Goal: Information Seeking & Learning: Learn about a topic

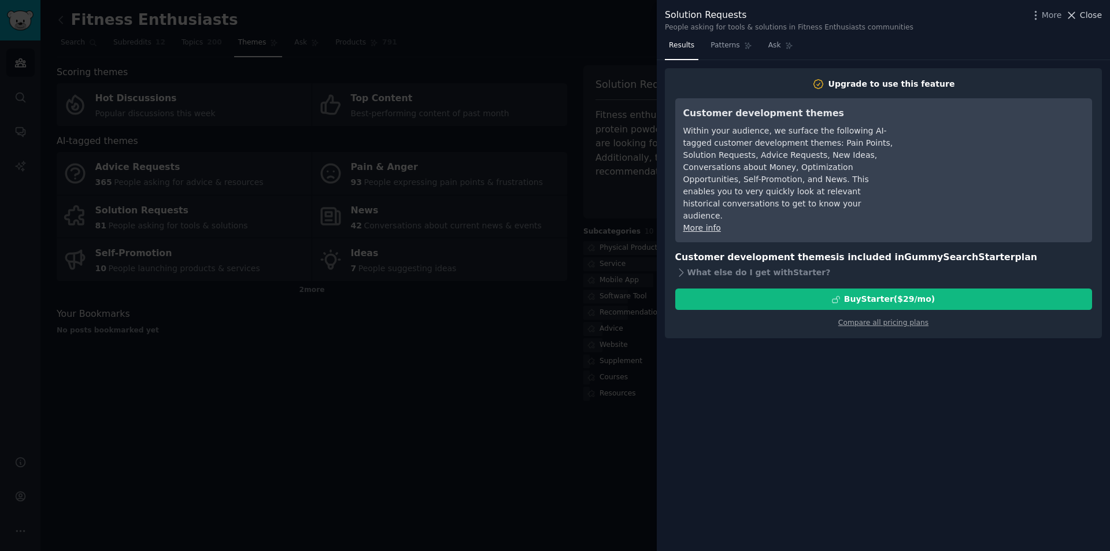
click at [1089, 10] on span "Close" at bounding box center [1091, 15] width 22 height 12
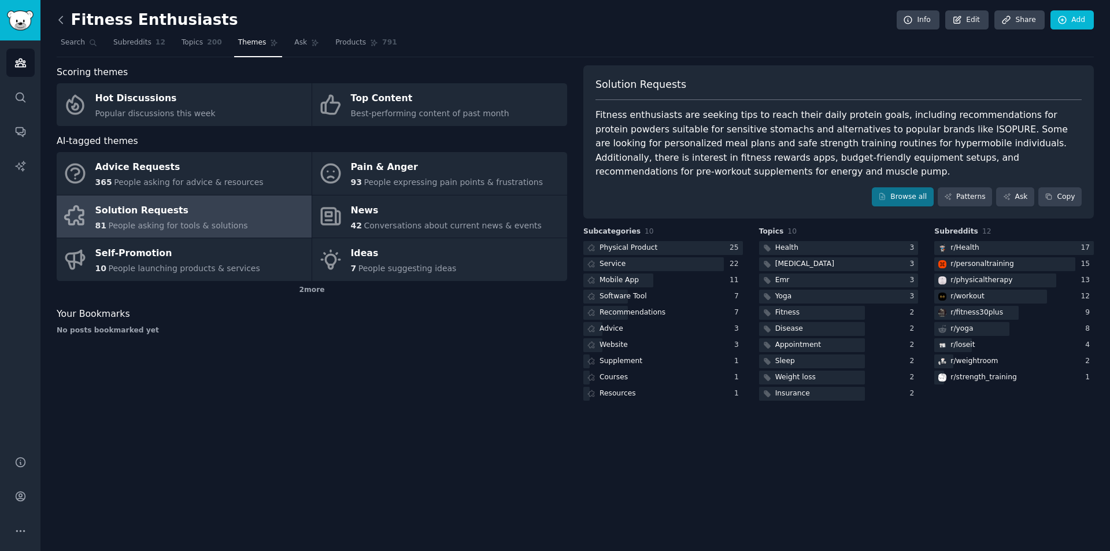
click at [61, 20] on icon at bounding box center [61, 20] width 12 height 12
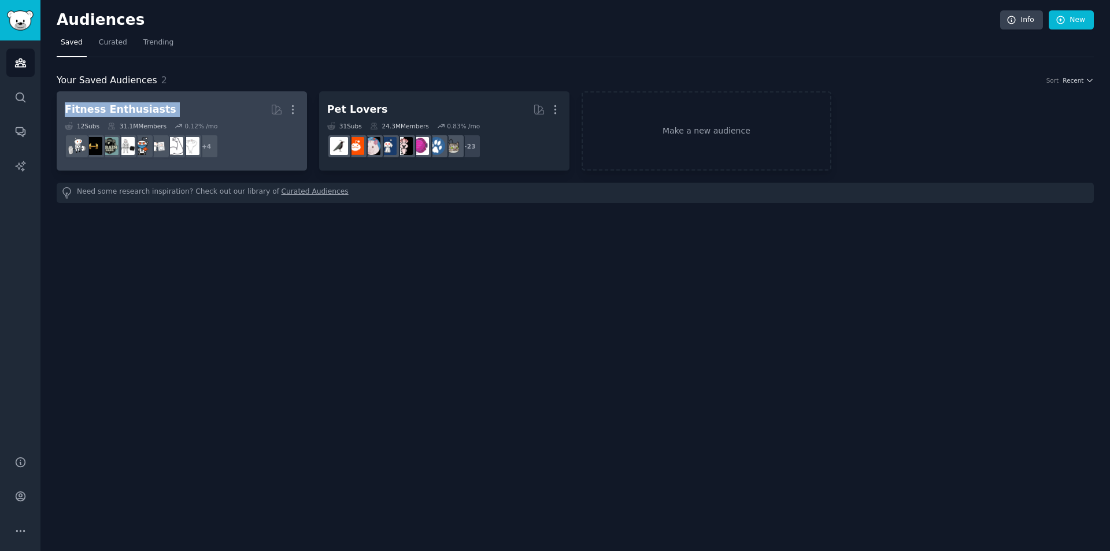
drag, startPoint x: 54, startPoint y: 111, endPoint x: 236, endPoint y: 109, distance: 182.1
click at [235, 109] on div "Audiences Info New Saved Curated Trending Your Saved Audiences 2 Sort Recent Fi…" at bounding box center [574, 275] width 1069 height 551
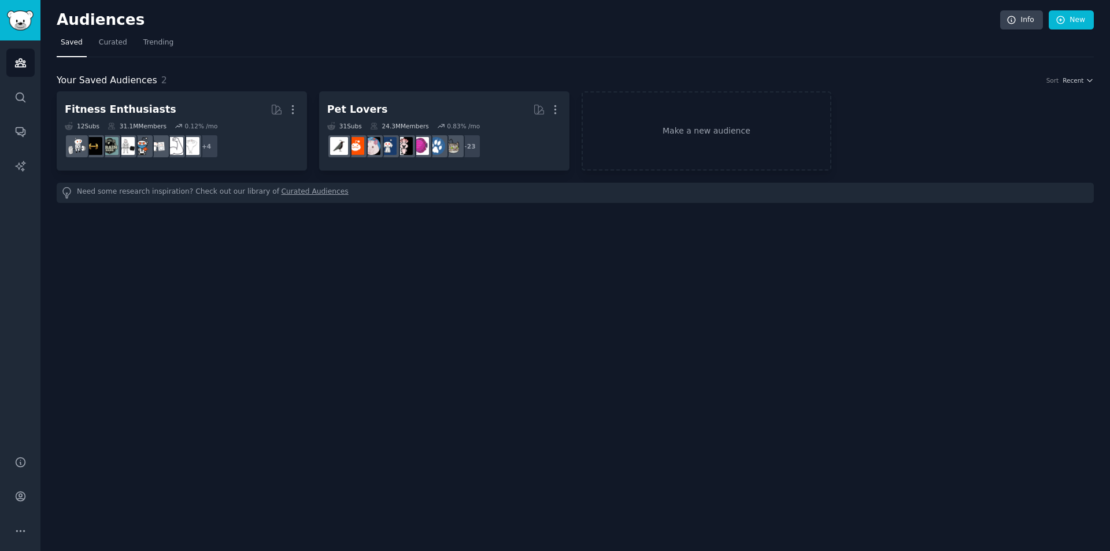
click at [214, 304] on div "Audiences Info New Saved Curated Trending Your Saved Audiences 2 Sort Recent Fi…" at bounding box center [574, 275] width 1069 height 551
click at [122, 49] on link "Curated" at bounding box center [113, 46] width 36 height 24
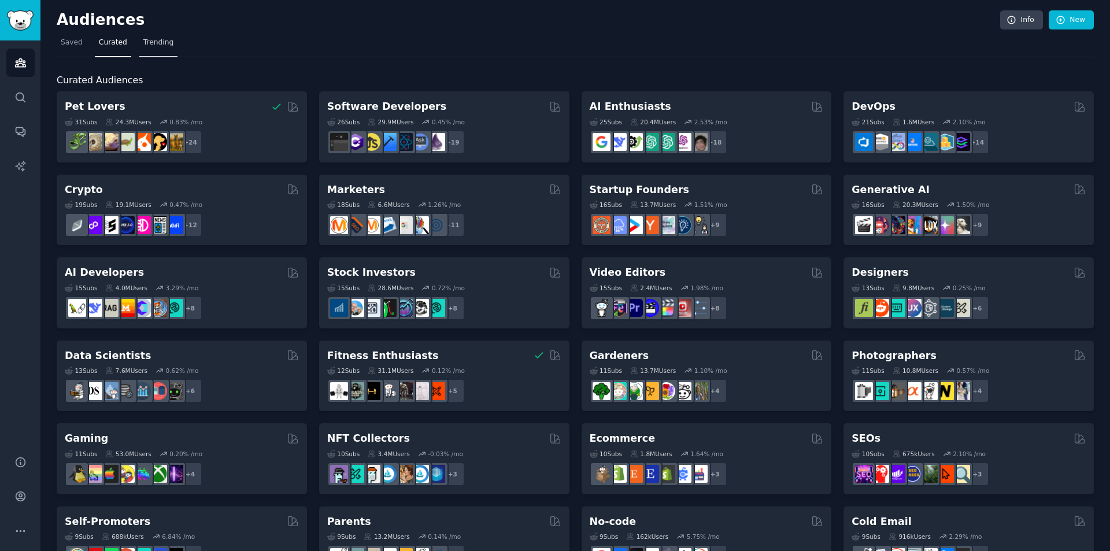
click at [156, 46] on span "Trending" at bounding box center [158, 43] width 30 height 10
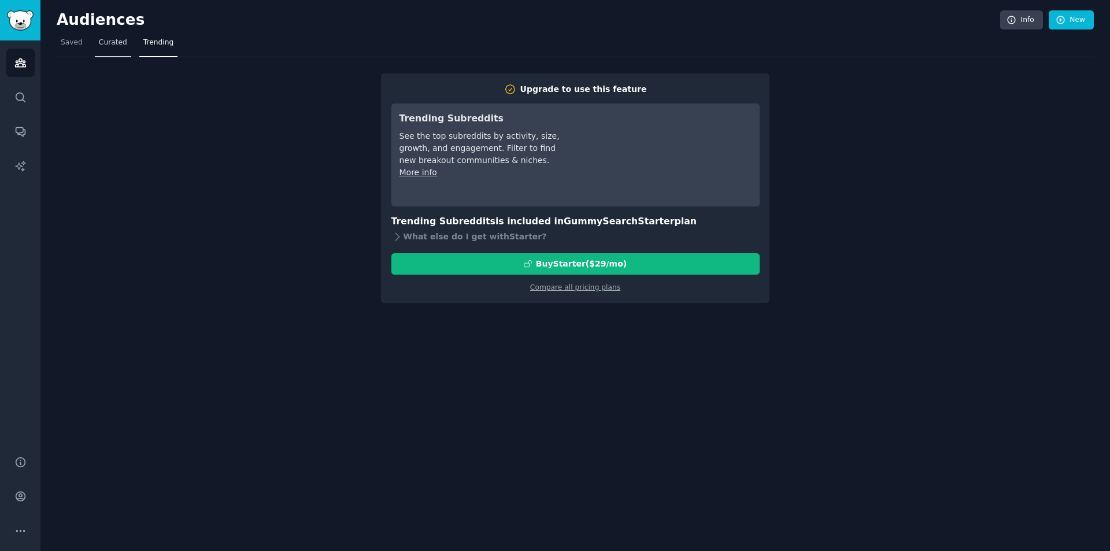
click at [111, 50] on link "Curated" at bounding box center [113, 46] width 36 height 24
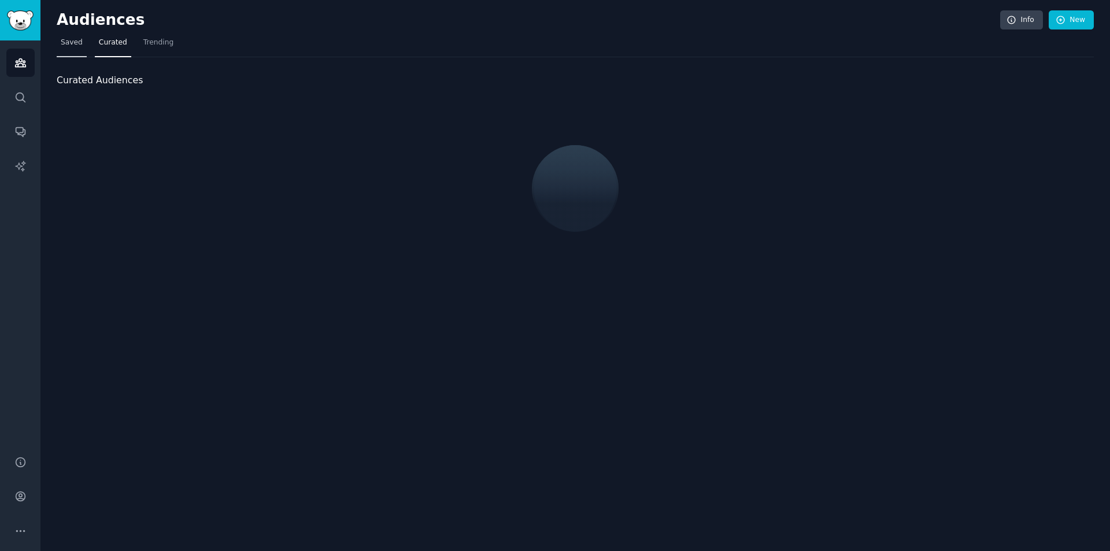
click at [71, 51] on link "Saved" at bounding box center [72, 46] width 30 height 24
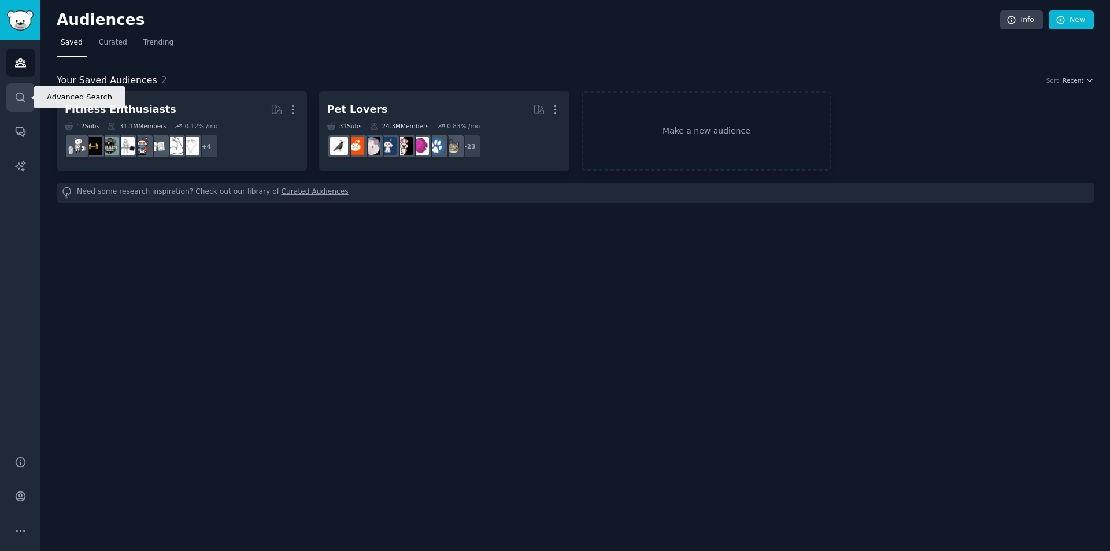
click at [8, 107] on link "Search" at bounding box center [20, 97] width 28 height 28
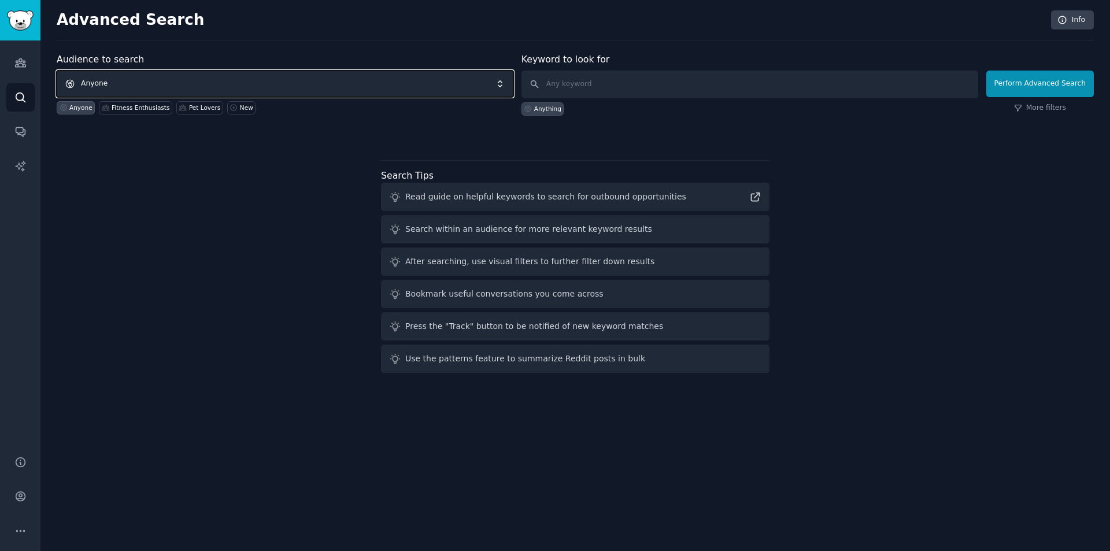
click at [236, 80] on span "Anyone" at bounding box center [285, 84] width 457 height 27
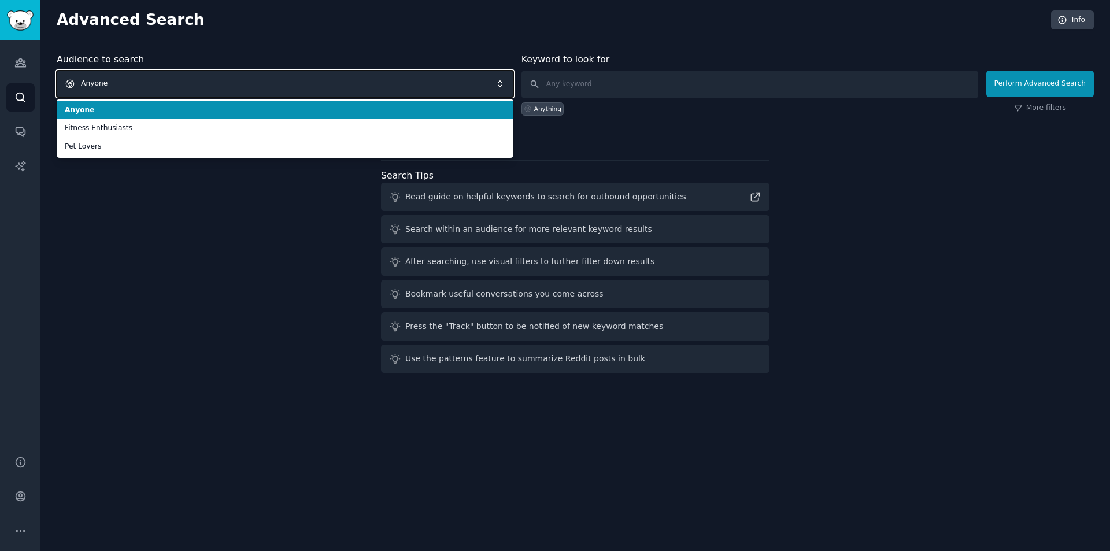
click at [236, 80] on span "Anyone" at bounding box center [285, 84] width 457 height 27
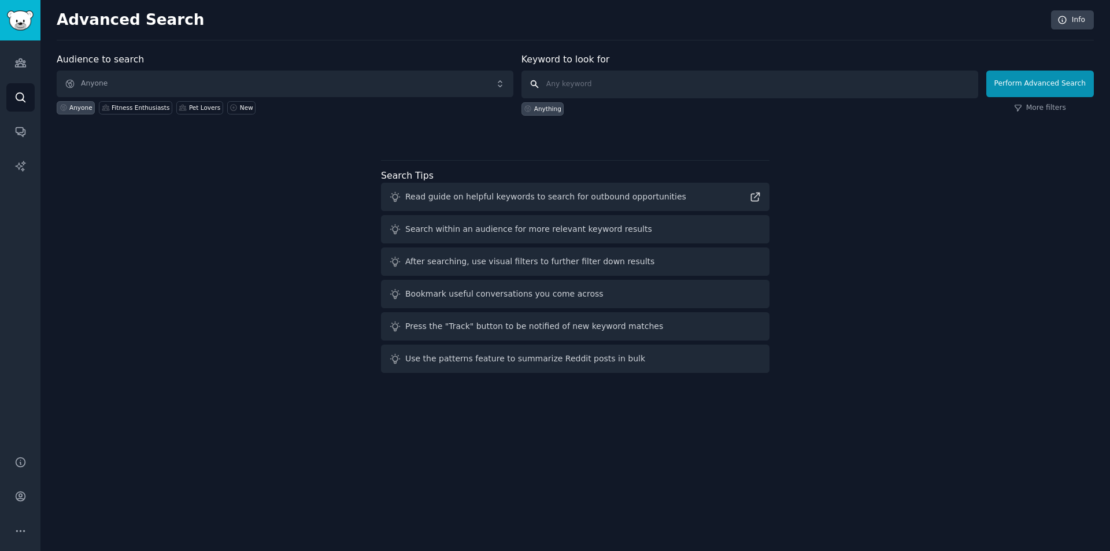
click at [584, 86] on input "text" at bounding box center [749, 85] width 457 height 28
type input "Ai"
click button "Perform Advanced Search" at bounding box center [1040, 84] width 108 height 27
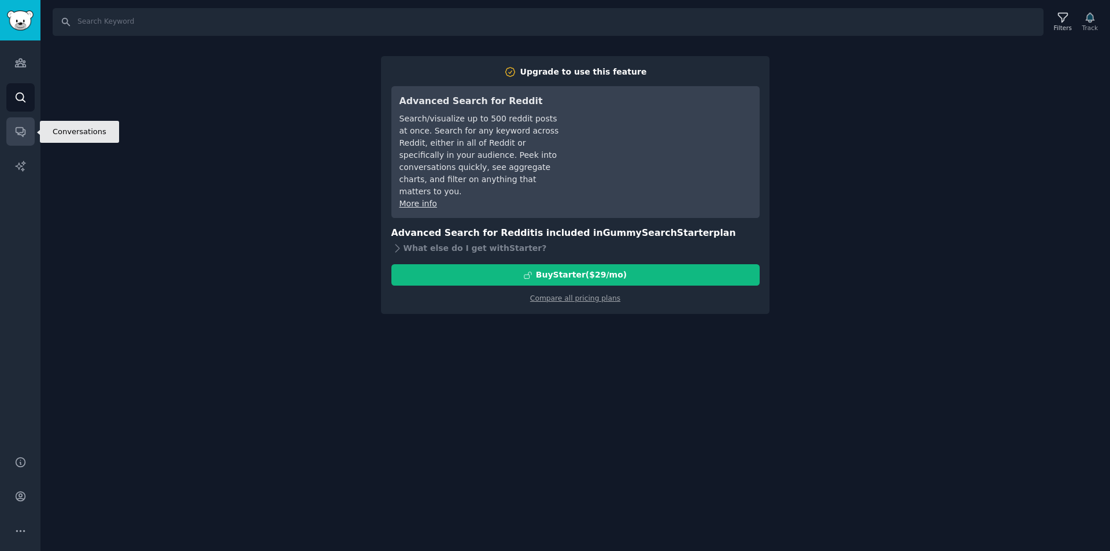
click at [23, 129] on icon "Sidebar" at bounding box center [20, 132] width 9 height 9
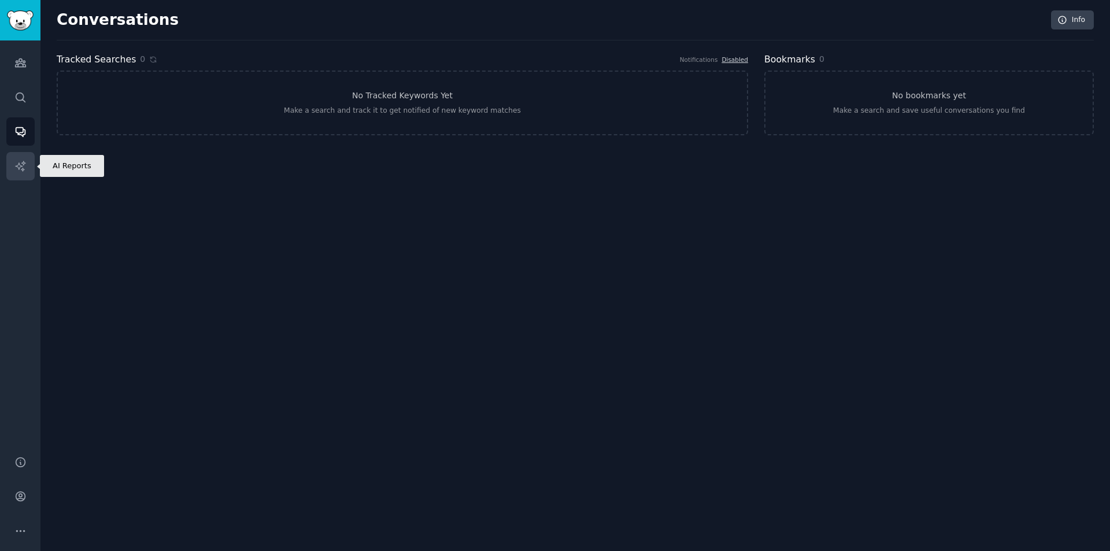
click at [32, 160] on link "AI Reports" at bounding box center [20, 166] width 28 height 28
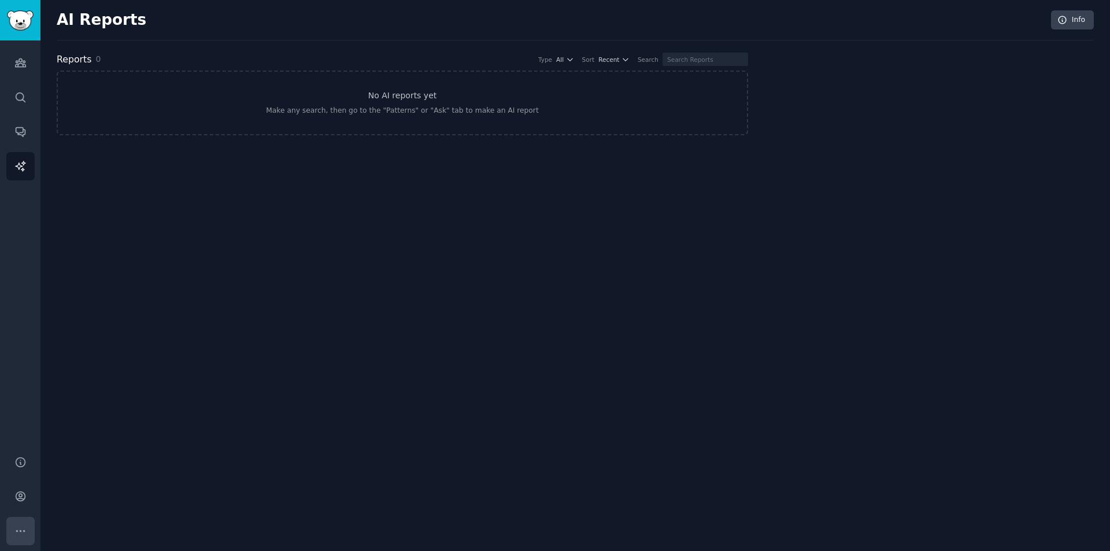
drag, startPoint x: 20, startPoint y: 531, endPoint x: 18, endPoint y: 524, distance: 6.6
click at [20, 529] on icon "Sidebar" at bounding box center [20, 531] width 12 height 12
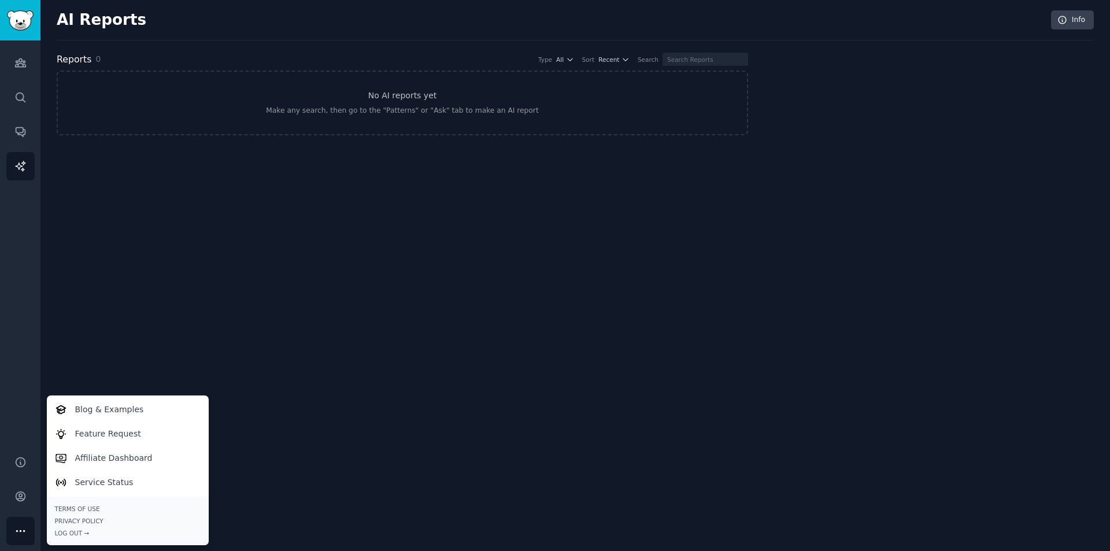
click at [18, 526] on icon "Sidebar" at bounding box center [20, 531] width 12 height 12
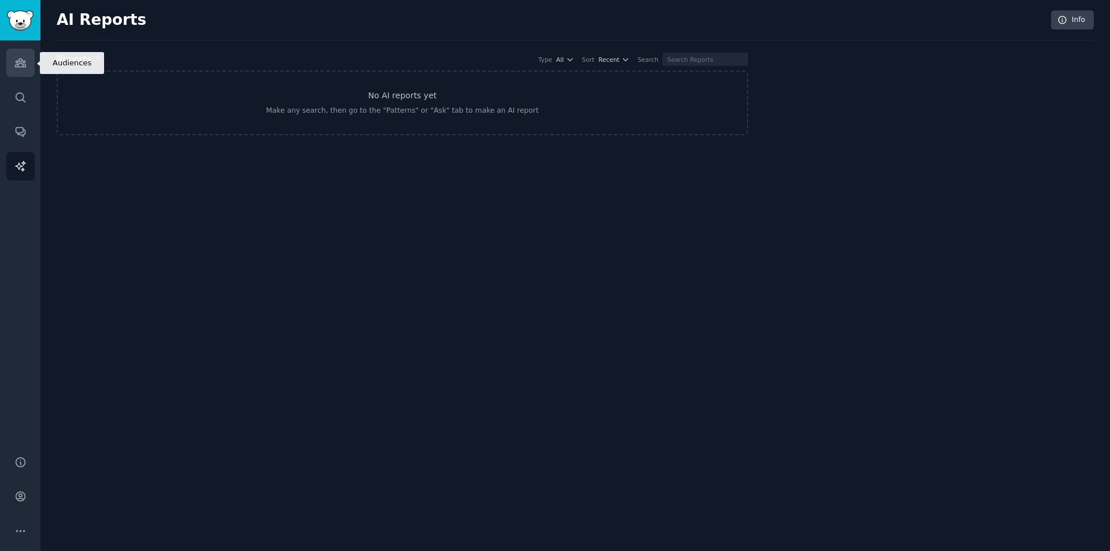
click at [16, 73] on link "Audiences" at bounding box center [20, 63] width 28 height 28
